Goal: Transaction & Acquisition: Purchase product/service

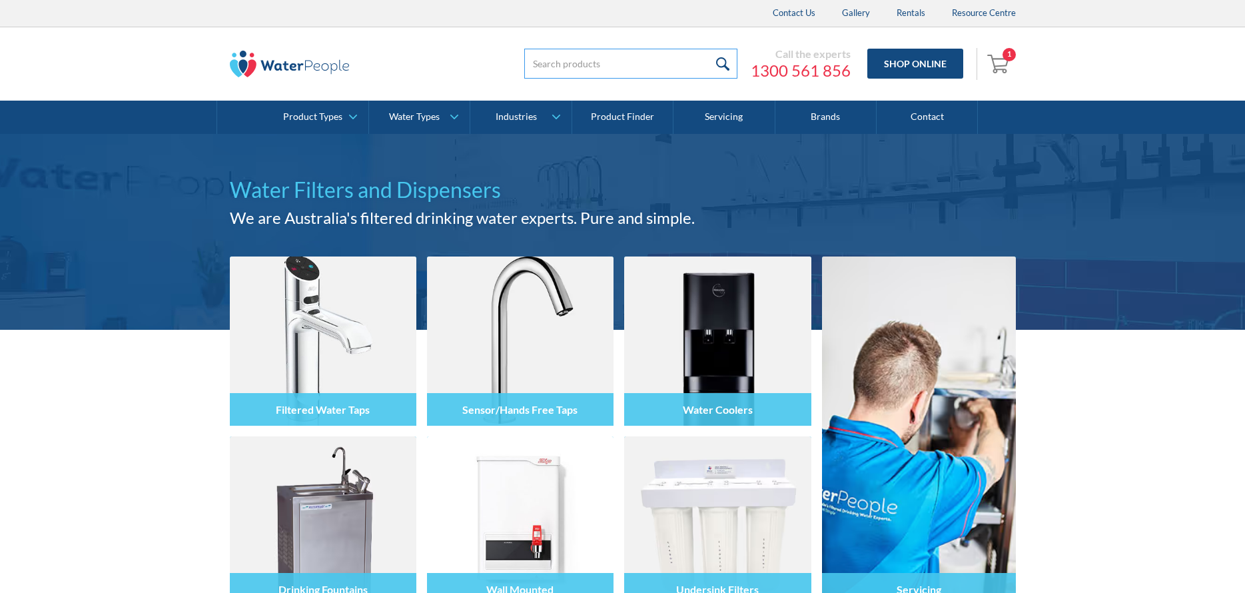
click at [572, 63] on input "search" at bounding box center [630, 64] width 213 height 30
paste input "hydrotap cleaner"
type input "hydrotap cleaner"
click at [709, 49] on input "submit" at bounding box center [723, 64] width 29 height 30
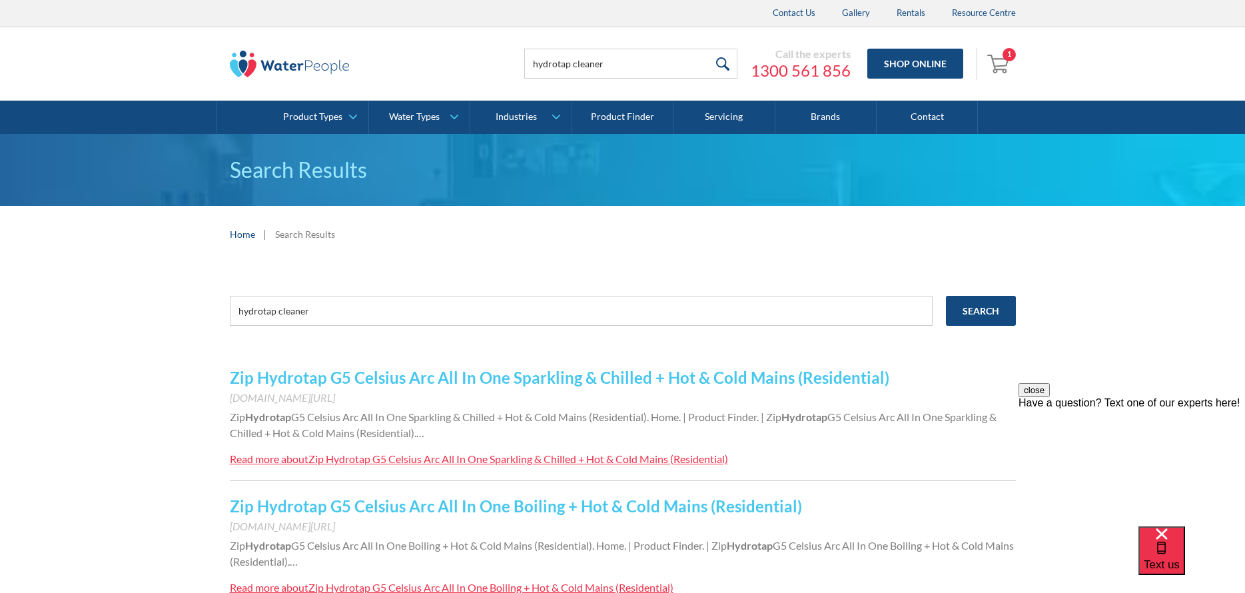
click at [444, 385] on link "Zip Hydrotap G5 Celsius Arc All In One Sparkling & Chilled + Hot & Cold Mains (…" at bounding box center [560, 377] width 660 height 19
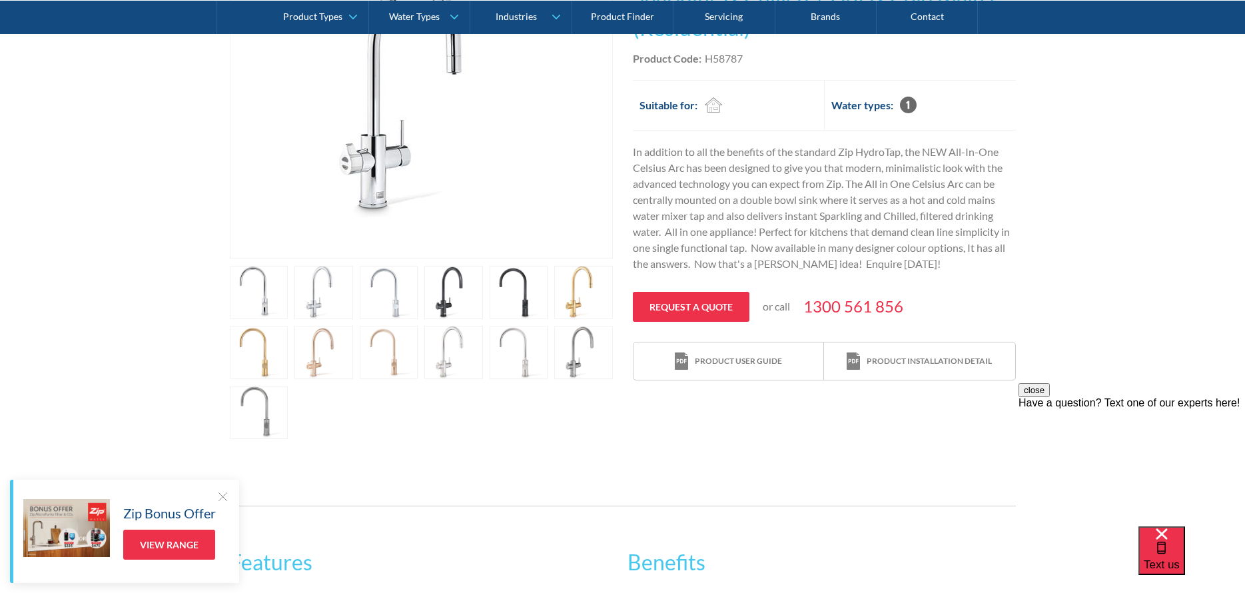
click at [371, 343] on link "open lightbox" at bounding box center [389, 352] width 59 height 53
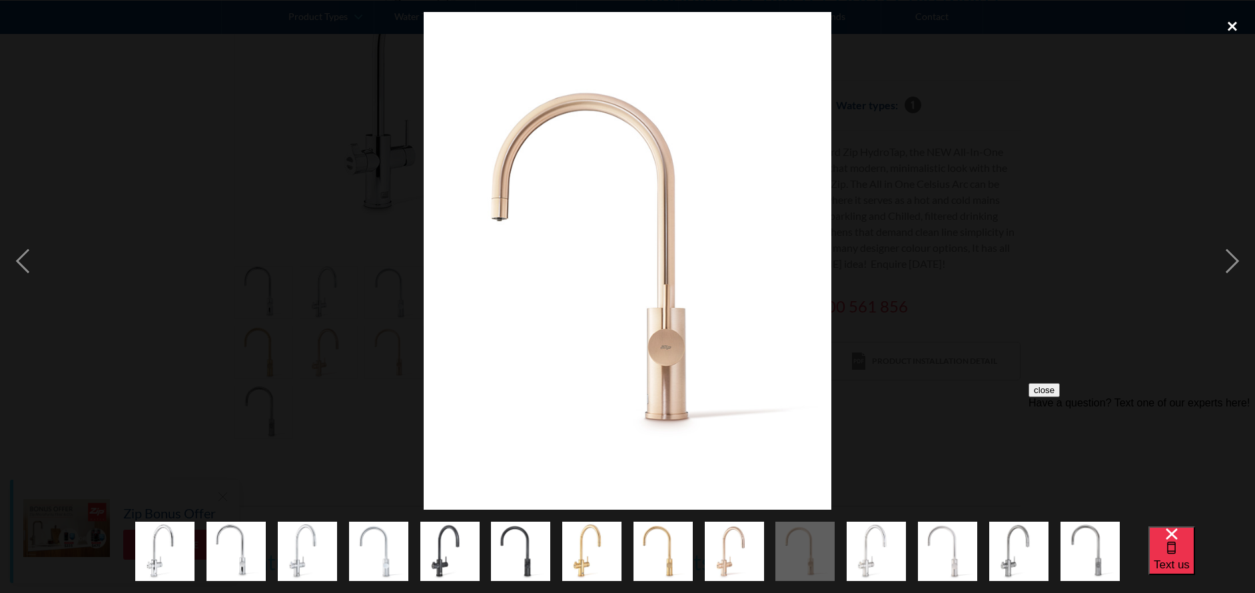
click at [1233, 27] on div "close lightbox" at bounding box center [1232, 26] width 45 height 29
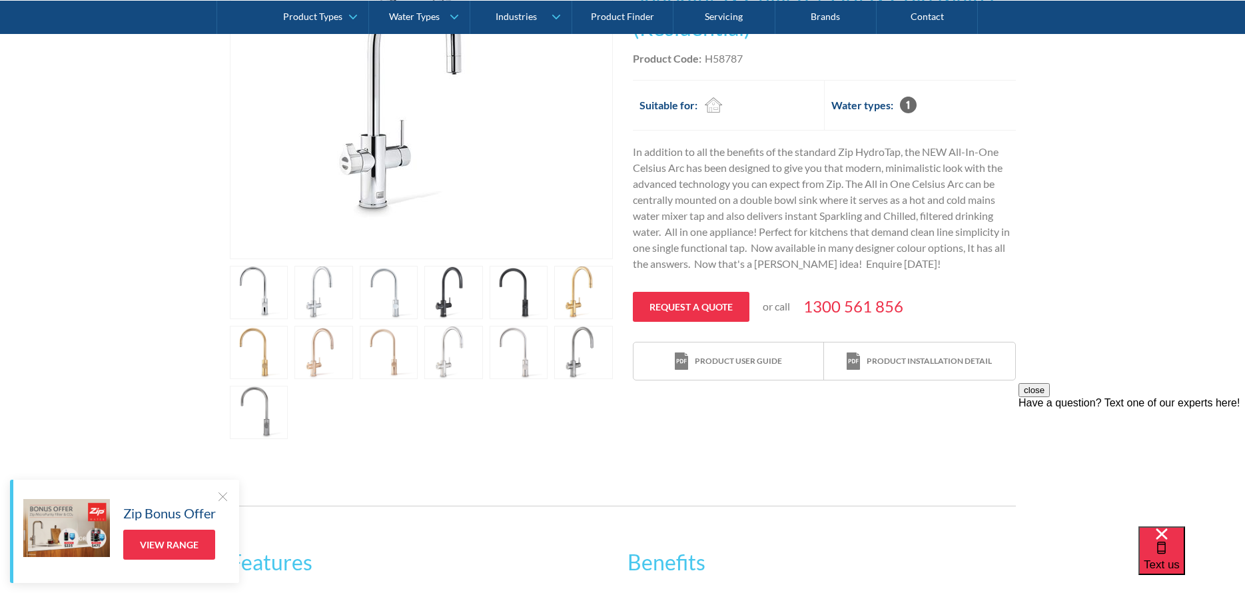
click at [249, 276] on link "open lightbox" at bounding box center [259, 292] width 59 height 53
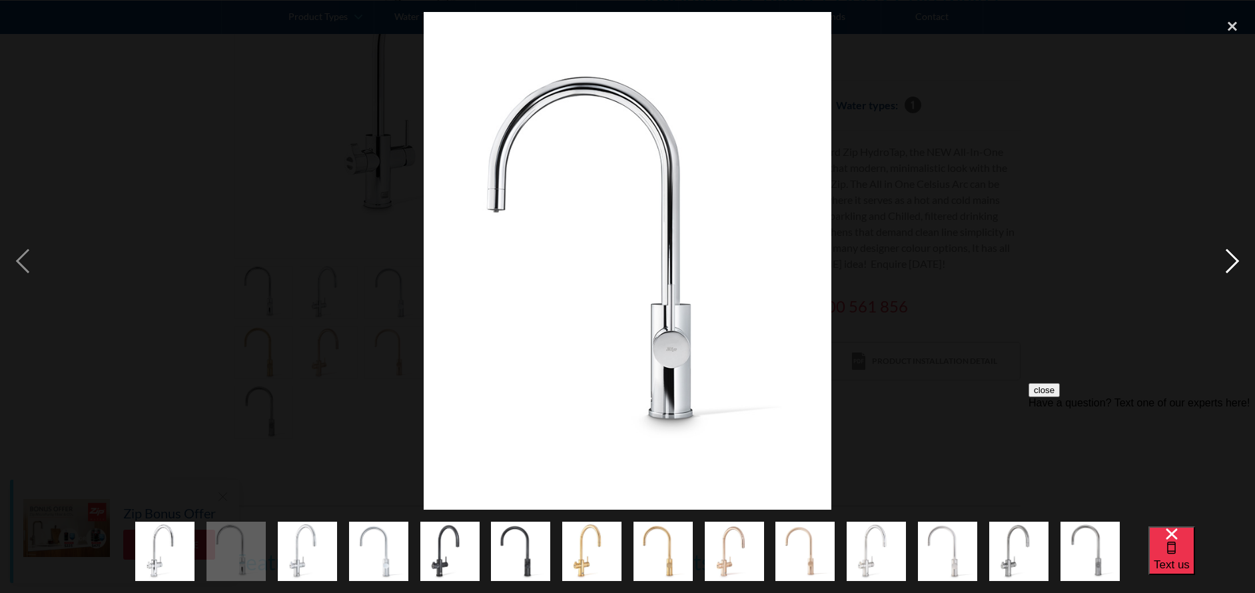
click at [1225, 255] on div "next image" at bounding box center [1232, 261] width 45 height 498
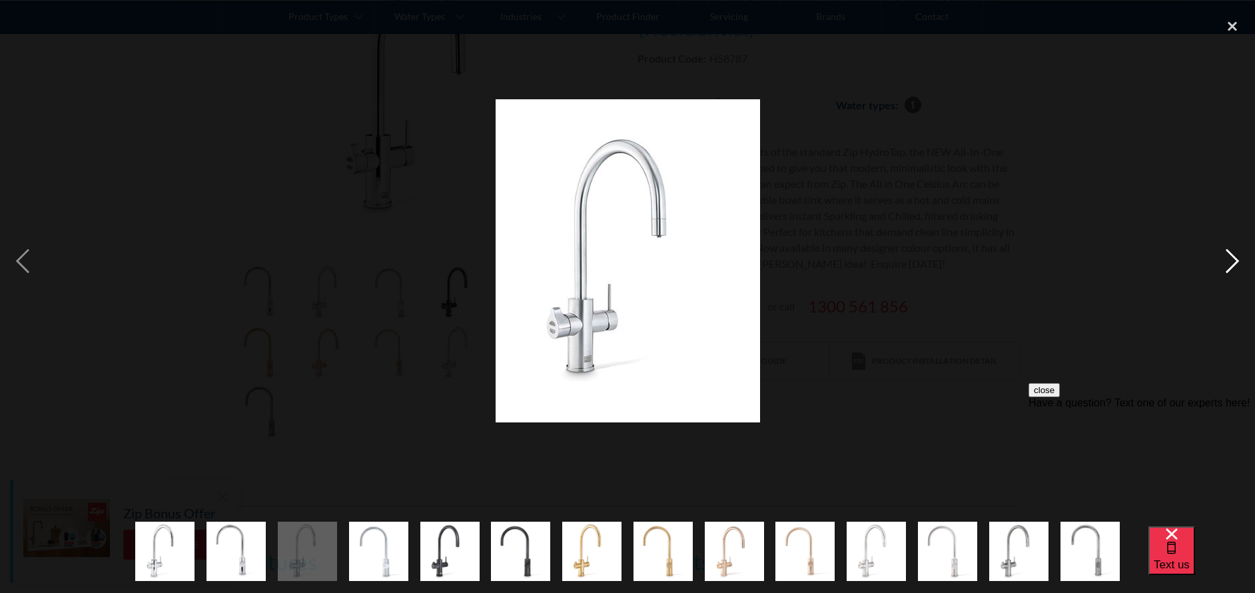
click at [1225, 255] on div "next image" at bounding box center [1232, 261] width 45 height 498
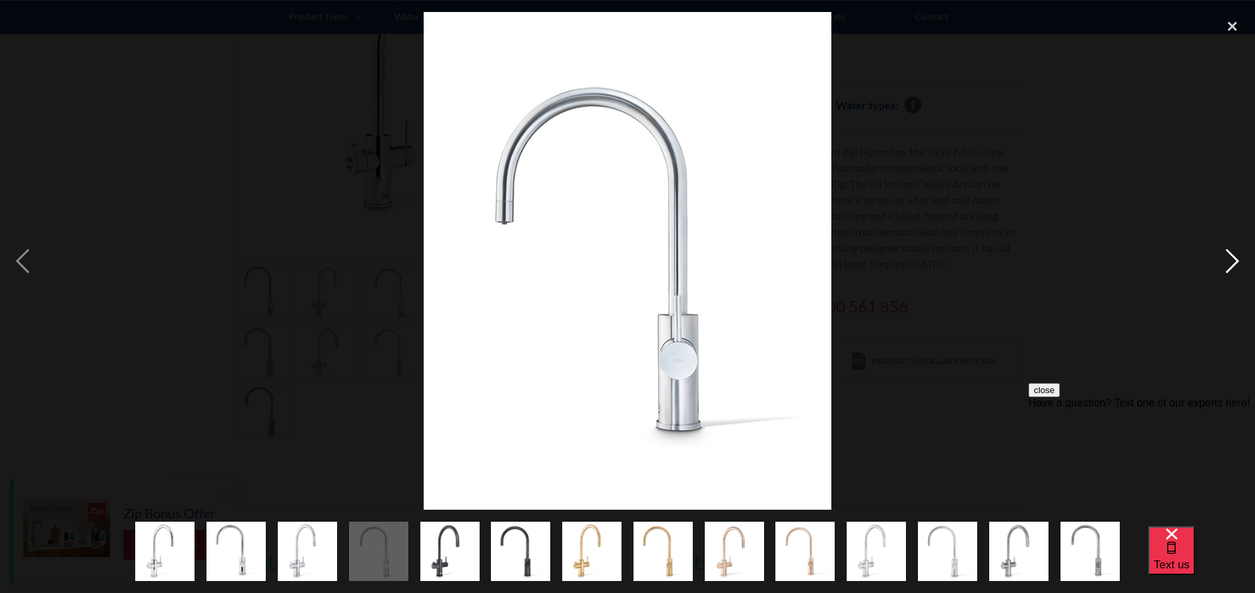
click at [1225, 255] on div "next image" at bounding box center [1232, 261] width 45 height 498
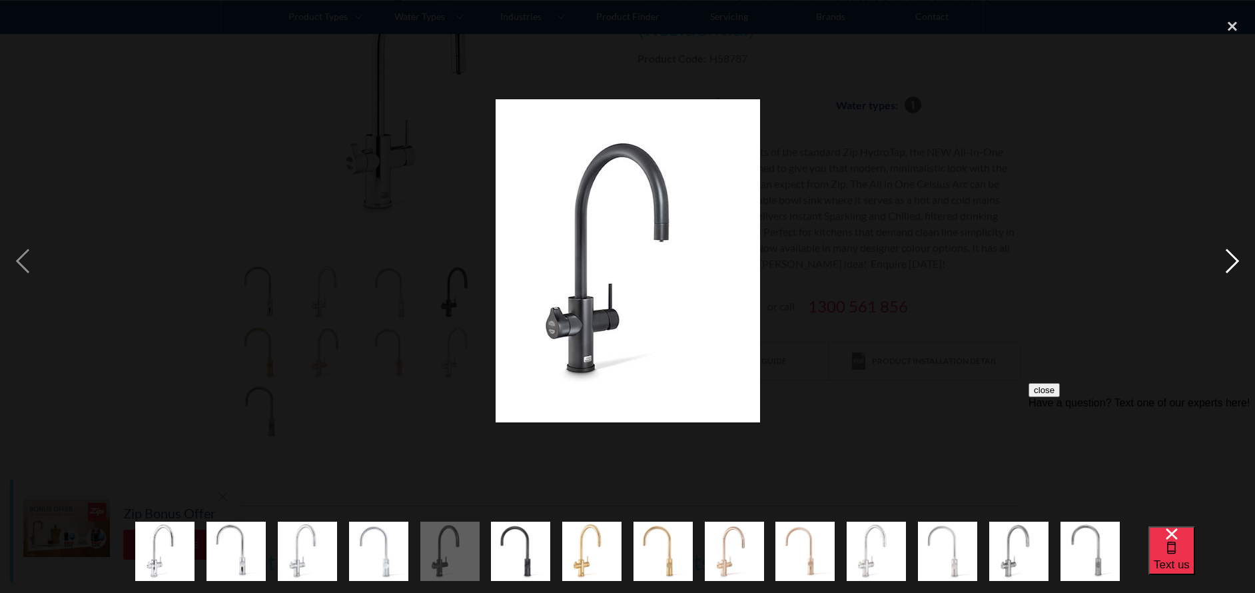
click at [1225, 255] on div "next image" at bounding box center [1232, 261] width 45 height 498
